Goal: Task Accomplishment & Management: Complete application form

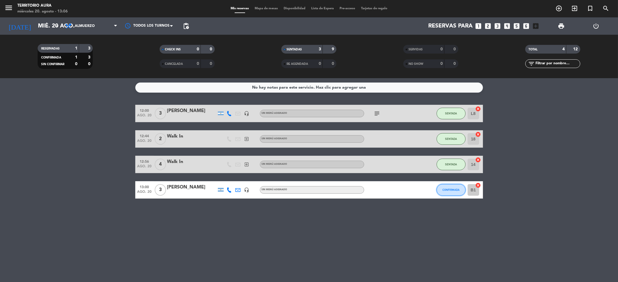
click at [452, 191] on button "CONFIRMADA" at bounding box center [450, 190] width 29 height 12
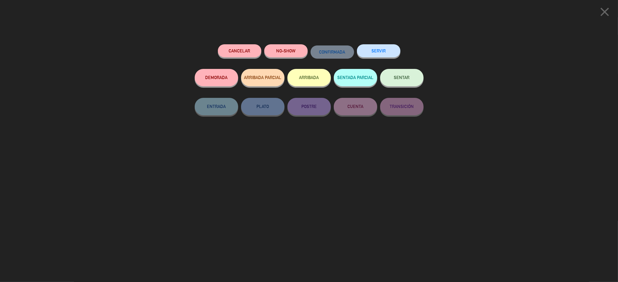
click at [401, 81] on button "SENTAR" at bounding box center [401, 77] width 43 height 17
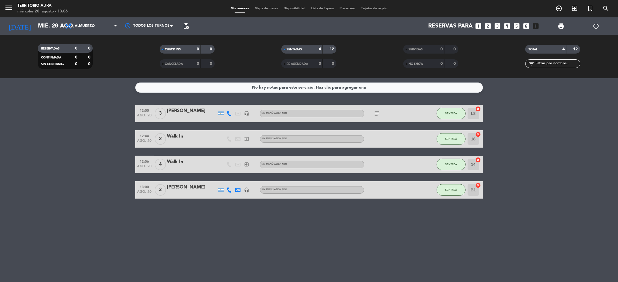
click at [374, 112] on icon "subject" at bounding box center [377, 113] width 7 height 7
drag, startPoint x: 541, startPoint y: 127, endPoint x: 538, endPoint y: 127, distance: 3.3
click at [541, 127] on bookings-row "12:00 [DATE] 3 [PERSON_NAME] headset_mic Sin menú asignado subject Necesitan el…" at bounding box center [309, 152] width 618 height 94
drag, startPoint x: 617, startPoint y: 170, endPoint x: 607, endPoint y: 158, distance: 15.8
click at [617, 178] on ng-component "menu TERRITORIO AURA [DATE] 20. agosto - 13:15 Mis reservas Mapa de mesas Dispo…" at bounding box center [309, 141] width 618 height 282
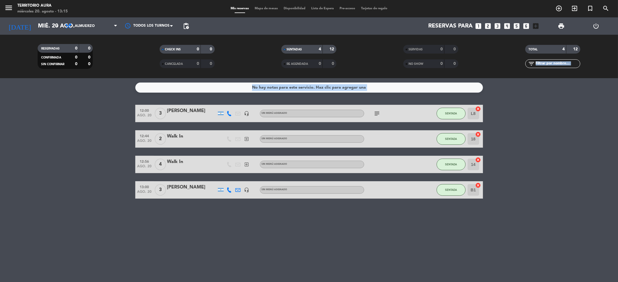
click at [538, 153] on bookings-row "12:00 [DATE] 3 [PERSON_NAME] headset_mic Sin menú asignado subject SENTADA L8 c…" at bounding box center [309, 152] width 618 height 94
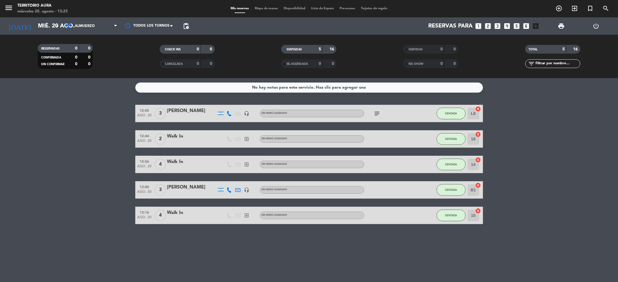
click at [545, 192] on bookings-row "12:00 [DATE] 3 [PERSON_NAME] headset_mic Sin menú asignado subject SENTADA L8 c…" at bounding box center [309, 164] width 618 height 119
click at [38, 170] on bookings-row "12:00 [DATE] 3 [PERSON_NAME] headset_mic Sin menú asignado subject SENTADA L8 c…" at bounding box center [309, 164] width 618 height 119
click at [38, 29] on input "mié. 20 ago." at bounding box center [72, 26] width 74 height 13
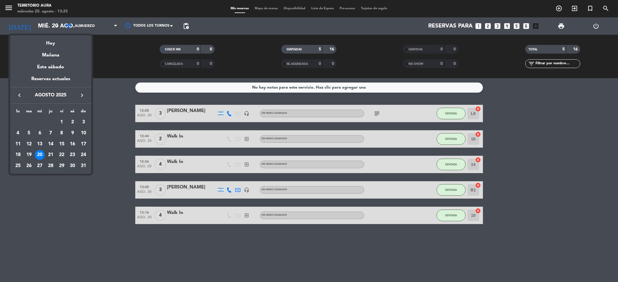
click at [49, 155] on div "21" at bounding box center [51, 155] width 10 height 10
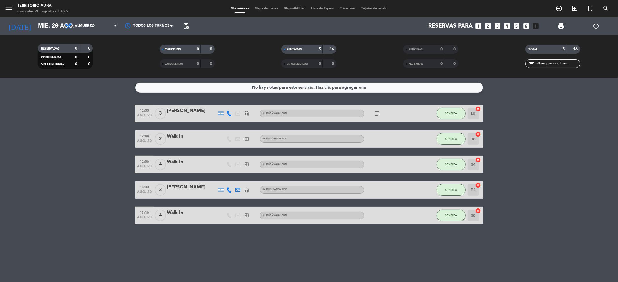
type input "jue. 21 ago."
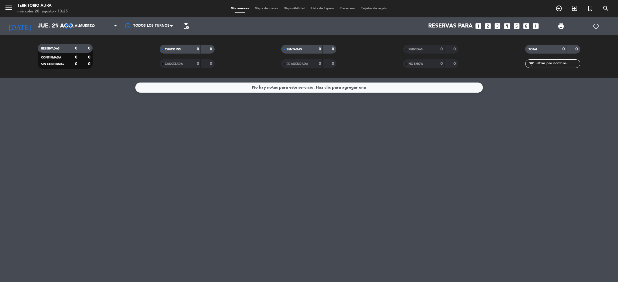
click at [338, 162] on div "No hay notas para este servicio. Haz clic para agregar una" at bounding box center [309, 180] width 618 height 204
click at [558, 10] on icon "add_circle_outline" at bounding box center [558, 8] width 7 height 7
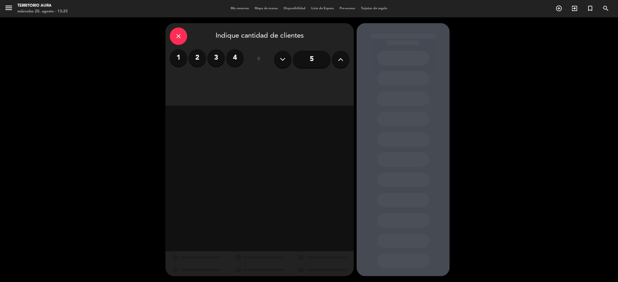
click at [341, 57] on icon at bounding box center [341, 59] width 6 height 9
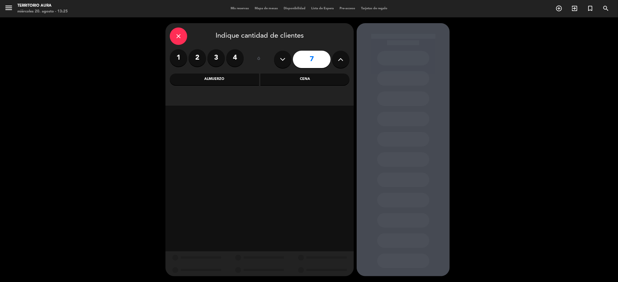
click at [341, 57] on icon at bounding box center [341, 59] width 6 height 9
click at [338, 58] on icon at bounding box center [341, 59] width 6 height 9
type input "10"
click at [253, 78] on div "Almuerzo" at bounding box center [214, 80] width 89 height 12
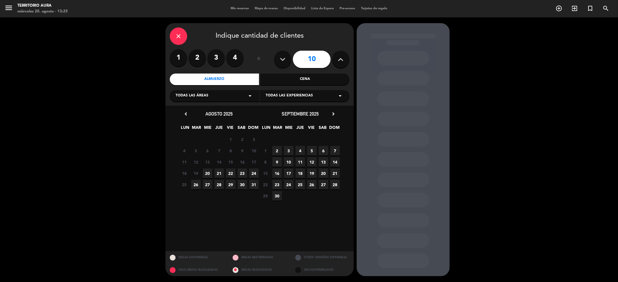
click at [208, 173] on span "20" at bounding box center [208, 174] width 10 height 10
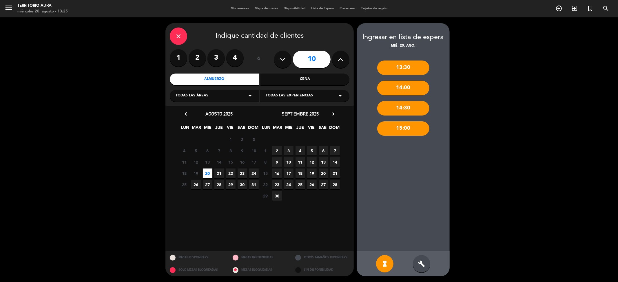
click at [425, 267] on div "build" at bounding box center [421, 263] width 17 height 17
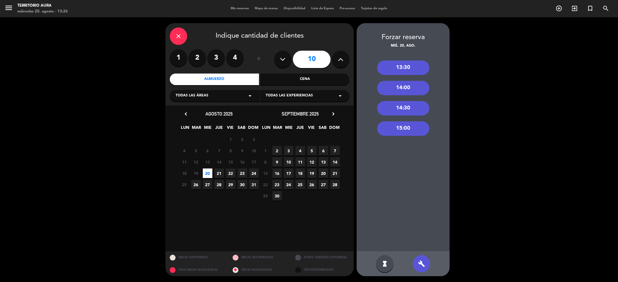
click at [178, 42] on div "close" at bounding box center [178, 36] width 17 height 17
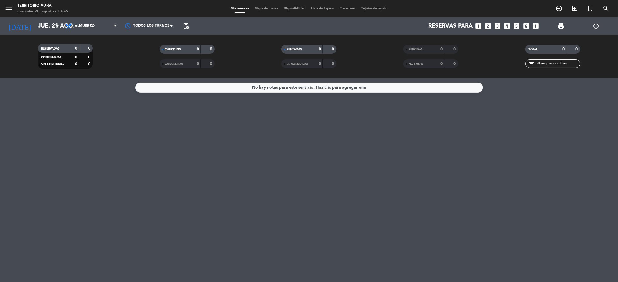
click at [487, 27] on icon "looks_two" at bounding box center [488, 26] width 8 height 8
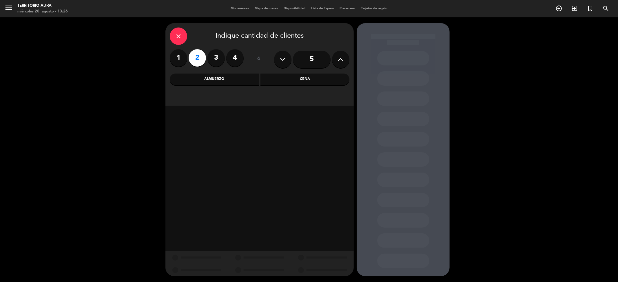
click at [214, 84] on div "Almuerzo" at bounding box center [214, 80] width 89 height 12
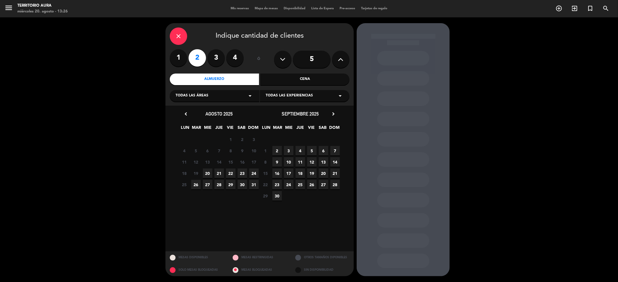
click at [206, 173] on span "20" at bounding box center [208, 174] width 10 height 10
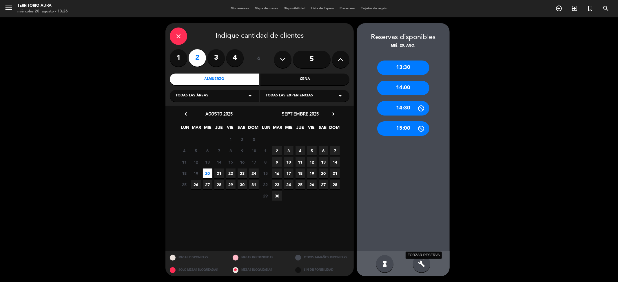
click at [422, 266] on icon "build" at bounding box center [421, 263] width 7 height 7
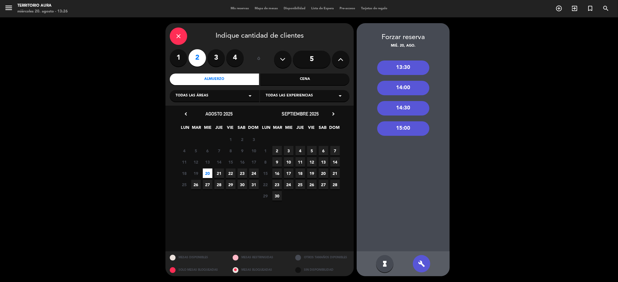
click at [339, 61] on icon at bounding box center [341, 59] width 6 height 9
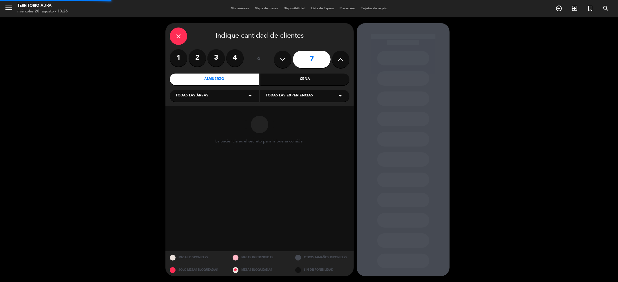
click at [339, 61] on icon at bounding box center [341, 59] width 6 height 9
type input "10"
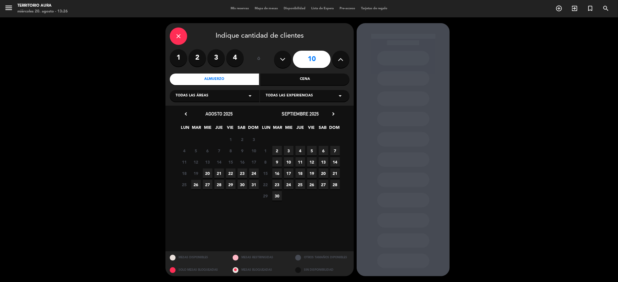
click at [206, 172] on span "20" at bounding box center [208, 174] width 10 height 10
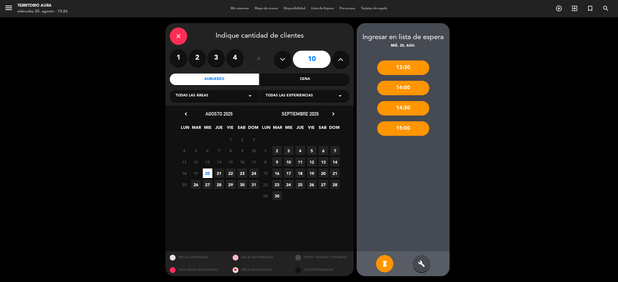
click at [218, 173] on span "21" at bounding box center [219, 174] width 10 height 10
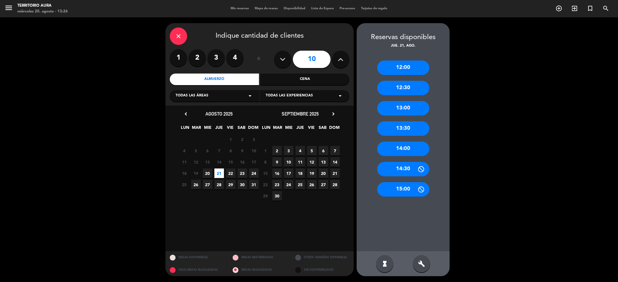
click at [406, 72] on div "12:00" at bounding box center [403, 68] width 52 height 14
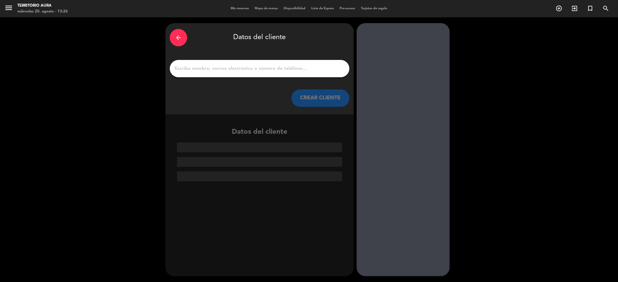
click at [271, 67] on input "1" at bounding box center [259, 69] width 171 height 8
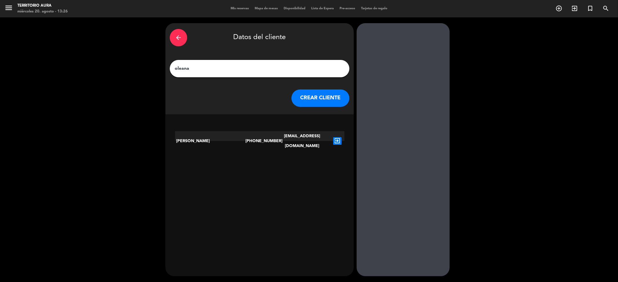
type input "oleana"
click at [335, 137] on icon "exit_to_app" at bounding box center [337, 141] width 8 height 8
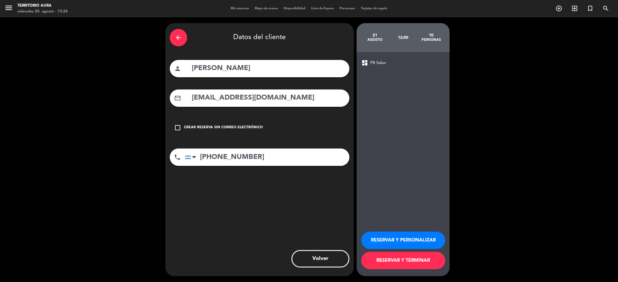
click at [410, 239] on button "RESERVAR Y PERSONALIZAR" at bounding box center [403, 240] width 84 height 17
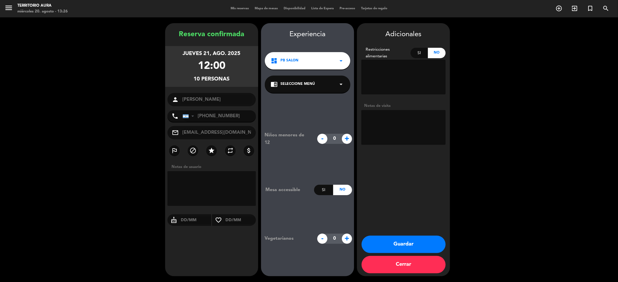
click at [322, 61] on div "dashboard PB Salon arrow_drop_down" at bounding box center [307, 60] width 85 height 17
click at [334, 59] on div "dashboard PB Salon arrow_drop_down" at bounding box center [307, 60] width 85 height 17
click at [337, 85] on icon "arrow_drop_down" at bounding box center [340, 84] width 7 height 7
click at [326, 98] on div "À LA CARTE" at bounding box center [307, 100] width 74 height 6
click at [403, 120] on textarea at bounding box center [403, 127] width 84 height 35
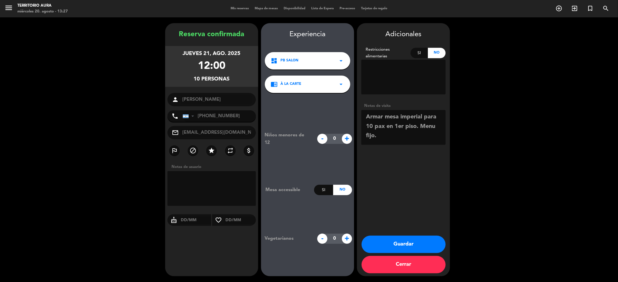
type textarea "Armar mesa imperial para 10 pax en 1er piso. Menu fijo."
click at [426, 245] on button "Guardar" at bounding box center [403, 244] width 84 height 17
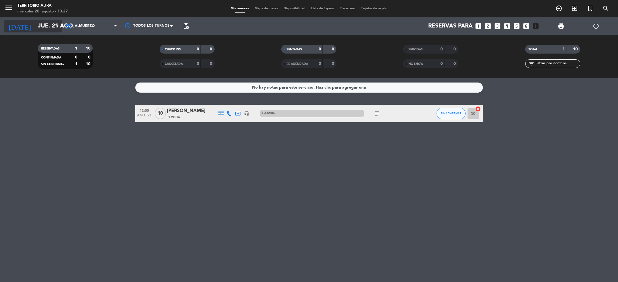
click at [59, 24] on icon "arrow_drop_down" at bounding box center [57, 26] width 7 height 7
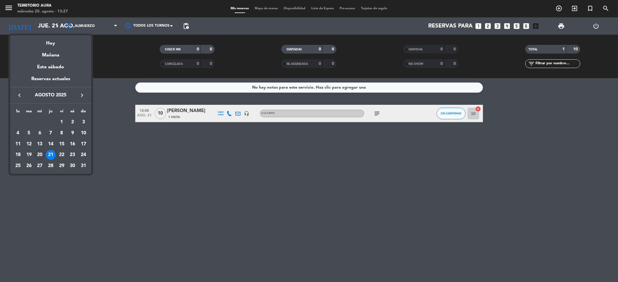
click at [557, 10] on div at bounding box center [309, 141] width 618 height 282
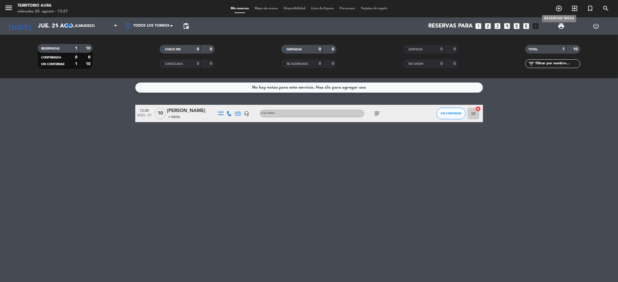
click at [557, 10] on icon "add_circle_outline" at bounding box center [558, 8] width 7 height 7
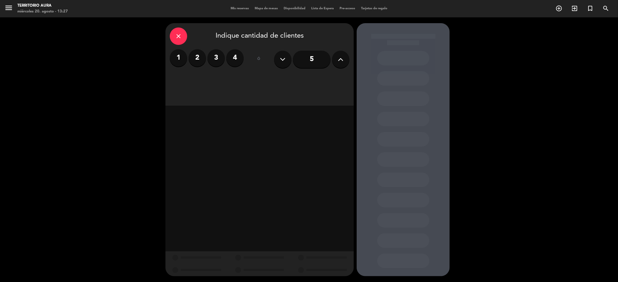
click at [341, 65] on button at bounding box center [340, 59] width 17 height 17
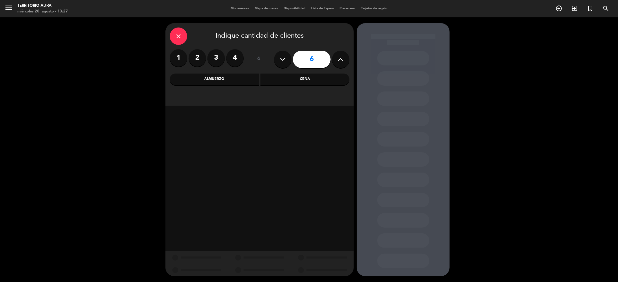
click at [339, 65] on button at bounding box center [340, 59] width 17 height 17
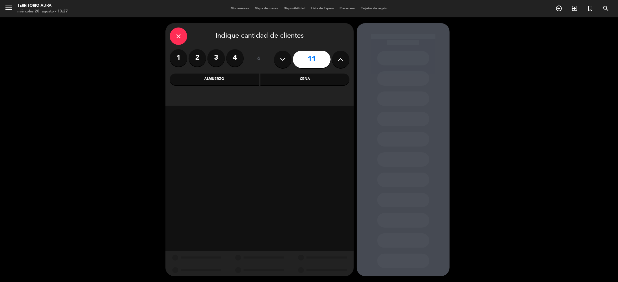
click at [339, 65] on button at bounding box center [340, 59] width 17 height 17
type input "12"
click at [240, 86] on div "close Indique cantidad de clientes 1 2 3 4 ó 12 Almuerzo Cena" at bounding box center [259, 64] width 188 height 83
click at [244, 80] on div "Almuerzo" at bounding box center [214, 80] width 89 height 12
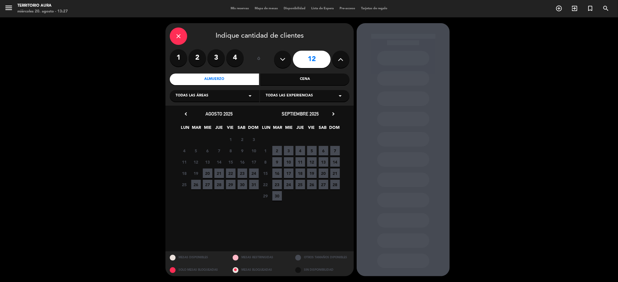
click at [196, 184] on span "26" at bounding box center [196, 185] width 10 height 10
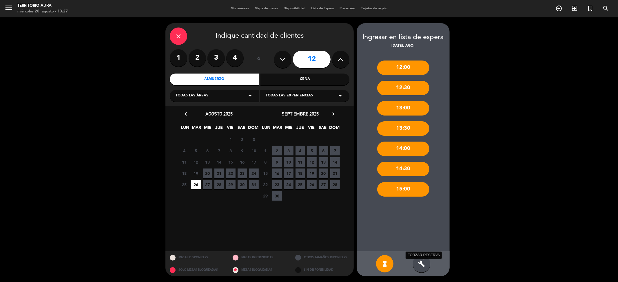
click at [420, 262] on icon "build" at bounding box center [421, 263] width 7 height 7
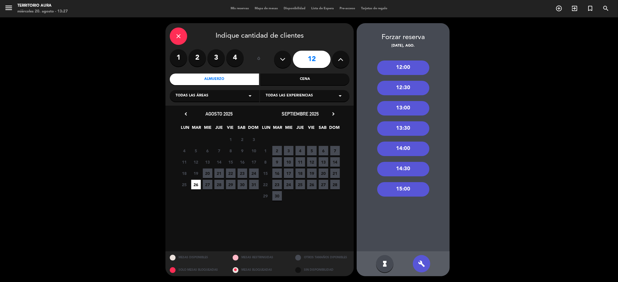
click at [402, 107] on div "13:00" at bounding box center [403, 108] width 52 height 14
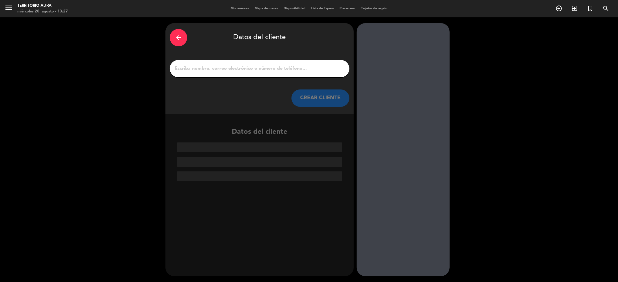
click at [239, 65] on input "1" at bounding box center [259, 69] width 171 height 8
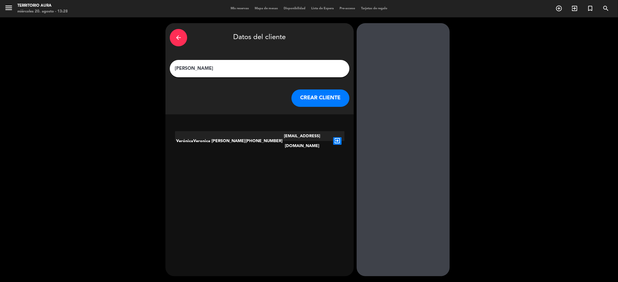
type input "[PERSON_NAME]"
click at [336, 137] on icon "exit_to_app" at bounding box center [337, 141] width 8 height 8
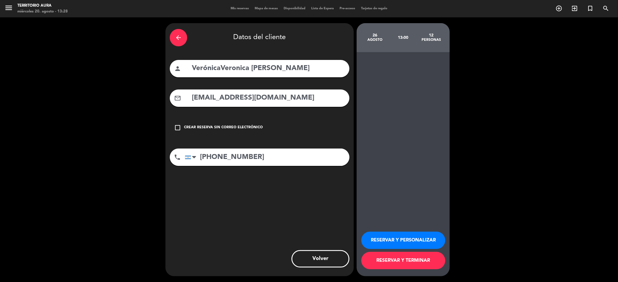
drag, startPoint x: 219, startPoint y: 70, endPoint x: 78, endPoint y: 71, distance: 141.3
click at [78, 71] on div "arrow_back Datos del cliente person VerónicaVeronica [PERSON_NAME] mail_outline…" at bounding box center [309, 149] width 618 height 265
type input "[PERSON_NAME]"
click at [212, 157] on input "[PHONE_NUMBER]" at bounding box center [267, 157] width 164 height 17
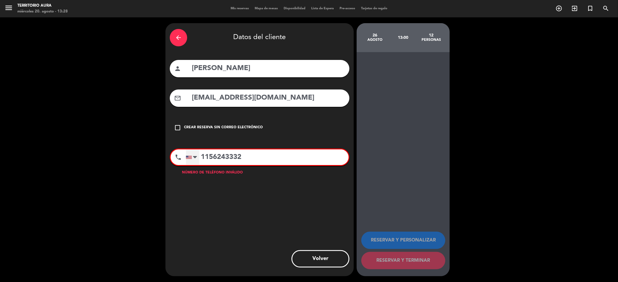
type input "1156243332"
click at [190, 153] on div at bounding box center [192, 157] width 13 height 15
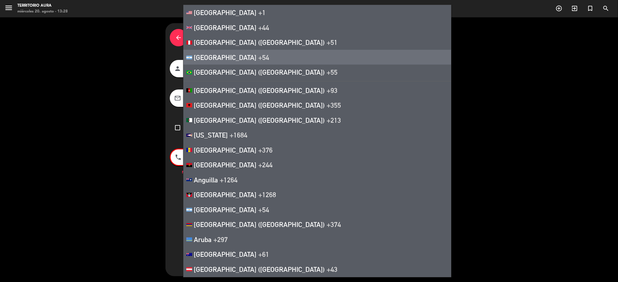
click at [258, 61] on span "+54" at bounding box center [263, 57] width 11 height 8
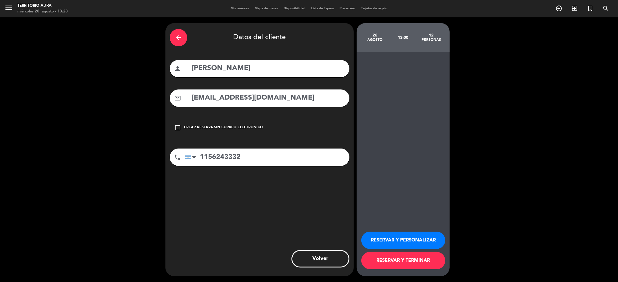
click at [407, 240] on button "RESERVAR Y PERSONALIZAR" at bounding box center [403, 240] width 84 height 17
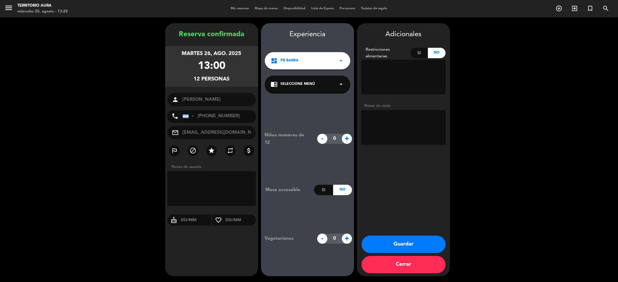
click at [398, 116] on textarea at bounding box center [403, 127] width 84 height 35
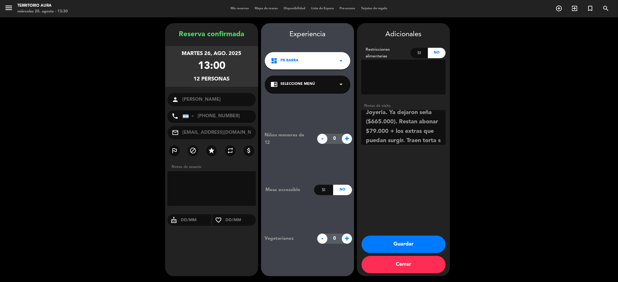
scroll to position [23, 0]
type textarea "Menu Fijo idem Almuerzo Joyeria. Ya dejaron seña ($665.000). Restan abonar $79.…"
click at [410, 242] on button "Guardar" at bounding box center [403, 244] width 84 height 17
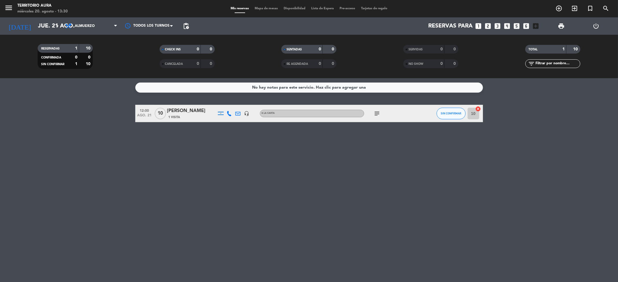
click at [294, 174] on div "No hay notas para este servicio. Haz clic para agregar una 12:00 [DATE] [PERSON…" at bounding box center [309, 180] width 618 height 204
click at [40, 25] on input "jue. 21 ago." at bounding box center [72, 26] width 74 height 13
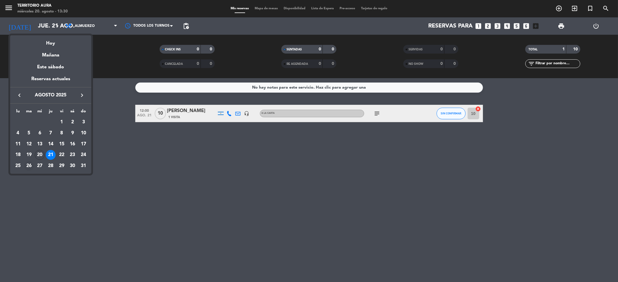
click at [30, 164] on div "26" at bounding box center [29, 166] width 10 height 10
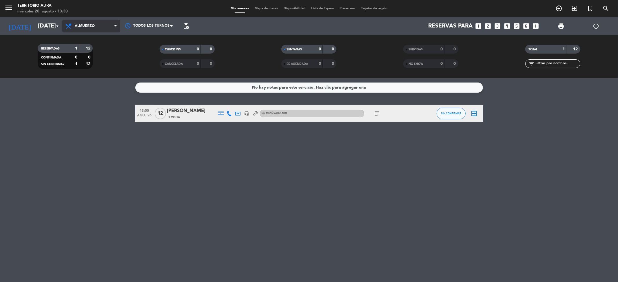
click at [102, 30] on span "Almuerzo" at bounding box center [91, 26] width 58 height 13
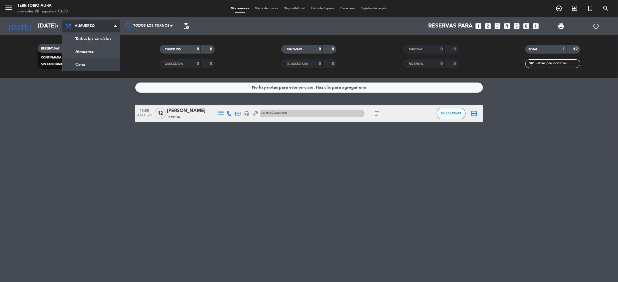
click at [98, 63] on div "menu TERRITORIO AURA [DATE] 20. agosto - 13:30 Mis reservas Mapa de mesas Dispo…" at bounding box center [309, 39] width 618 height 78
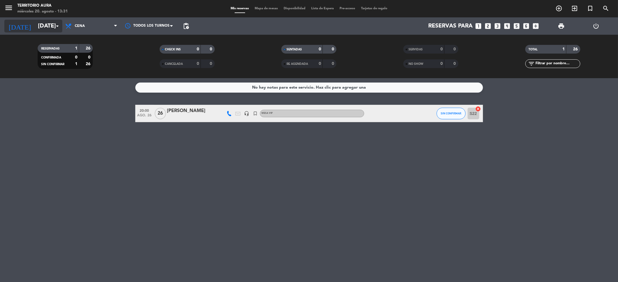
click at [46, 26] on input "[DATE]" at bounding box center [72, 26] width 74 height 13
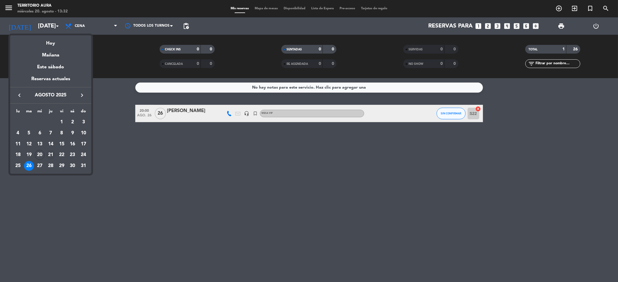
click at [49, 154] on div "21" at bounding box center [51, 155] width 10 height 10
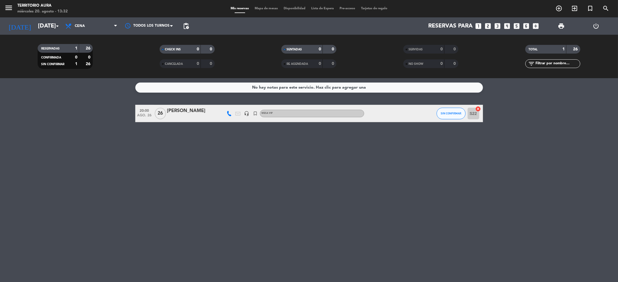
type input "jue. 21 ago."
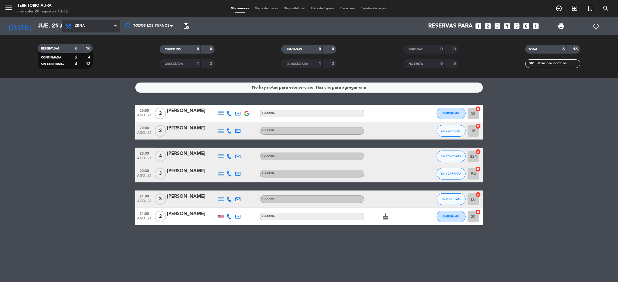
click at [109, 24] on span "Cena" at bounding box center [91, 26] width 58 height 13
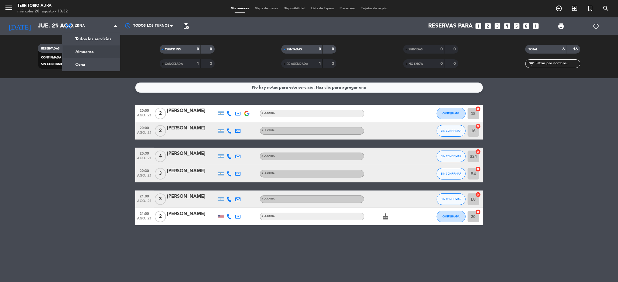
click at [100, 50] on div "menu TERRITORIO AURA [DATE] 20. agosto - 13:32 Mis reservas Mapa de mesas Dispo…" at bounding box center [309, 39] width 618 height 78
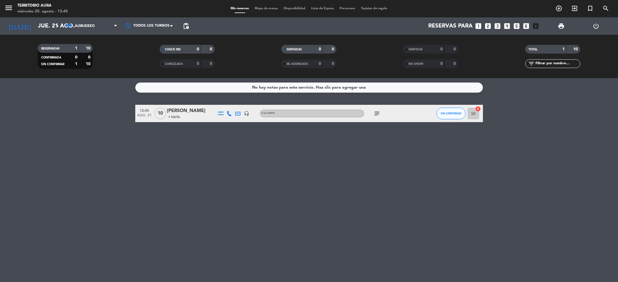
click at [381, 114] on div "subject" at bounding box center [390, 113] width 52 height 17
click at [374, 116] on icon "subject" at bounding box center [377, 113] width 7 height 7
